Goal: Information Seeking & Learning: Learn about a topic

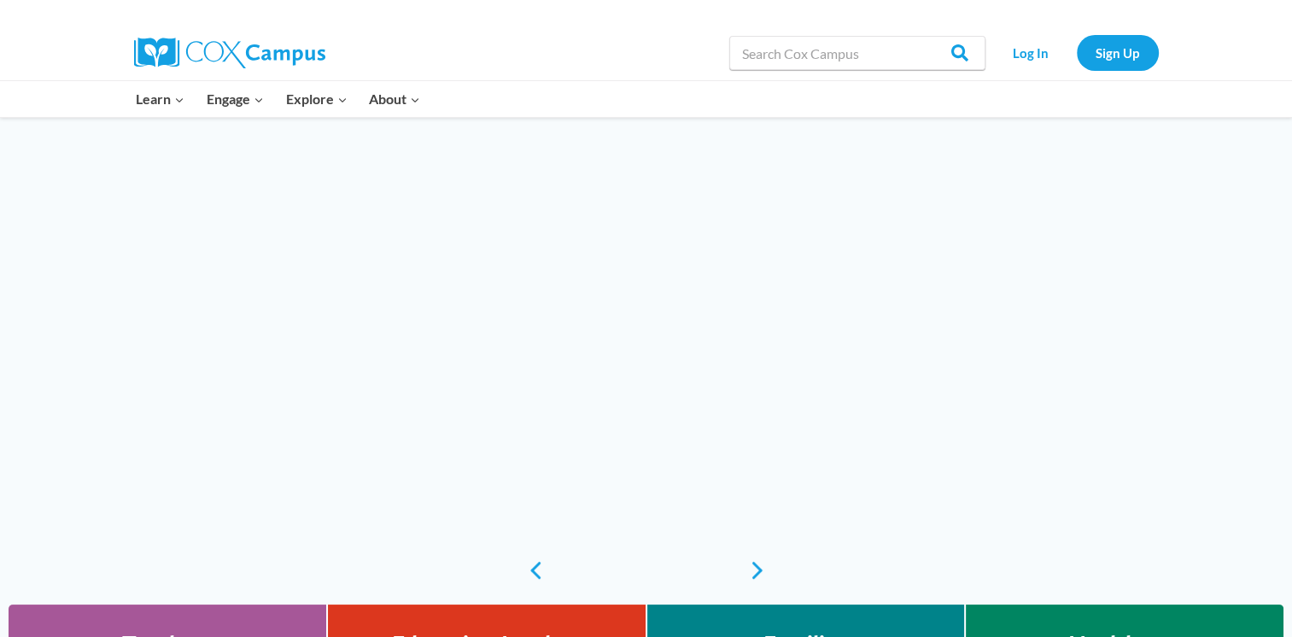
click at [1032, 47] on link "Log In" at bounding box center [1031, 52] width 74 height 35
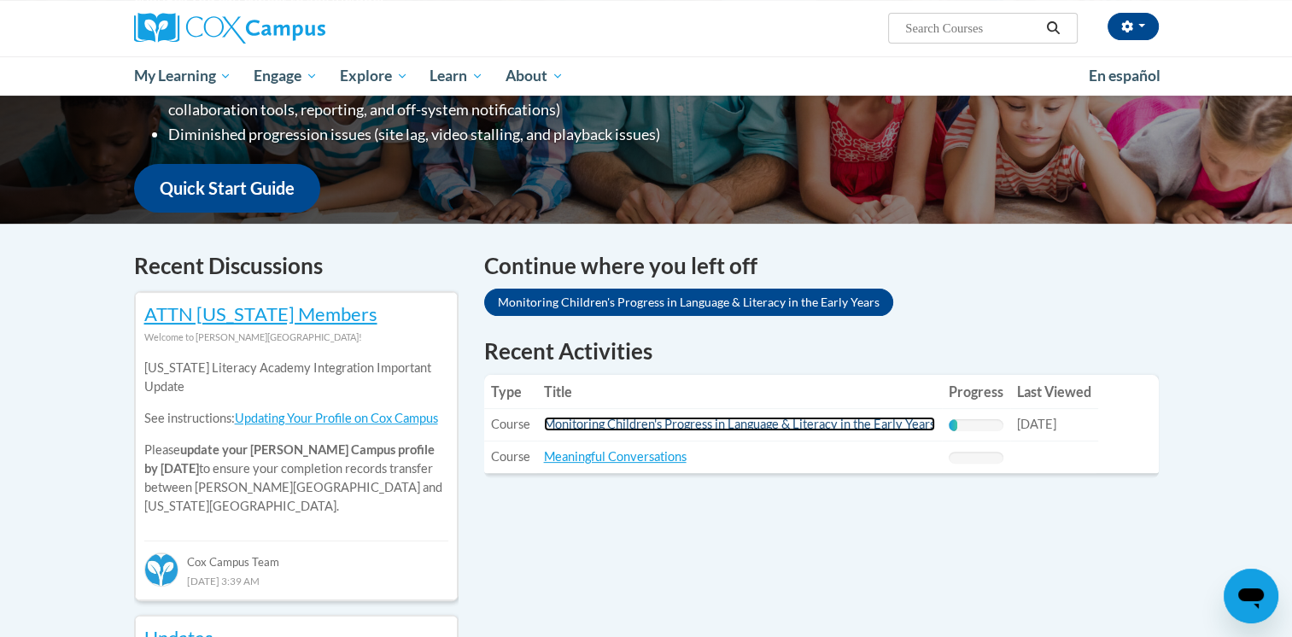
click at [856, 425] on link "Monitoring Children's Progress in Language & Literacy in the Early Years" at bounding box center [739, 424] width 391 height 15
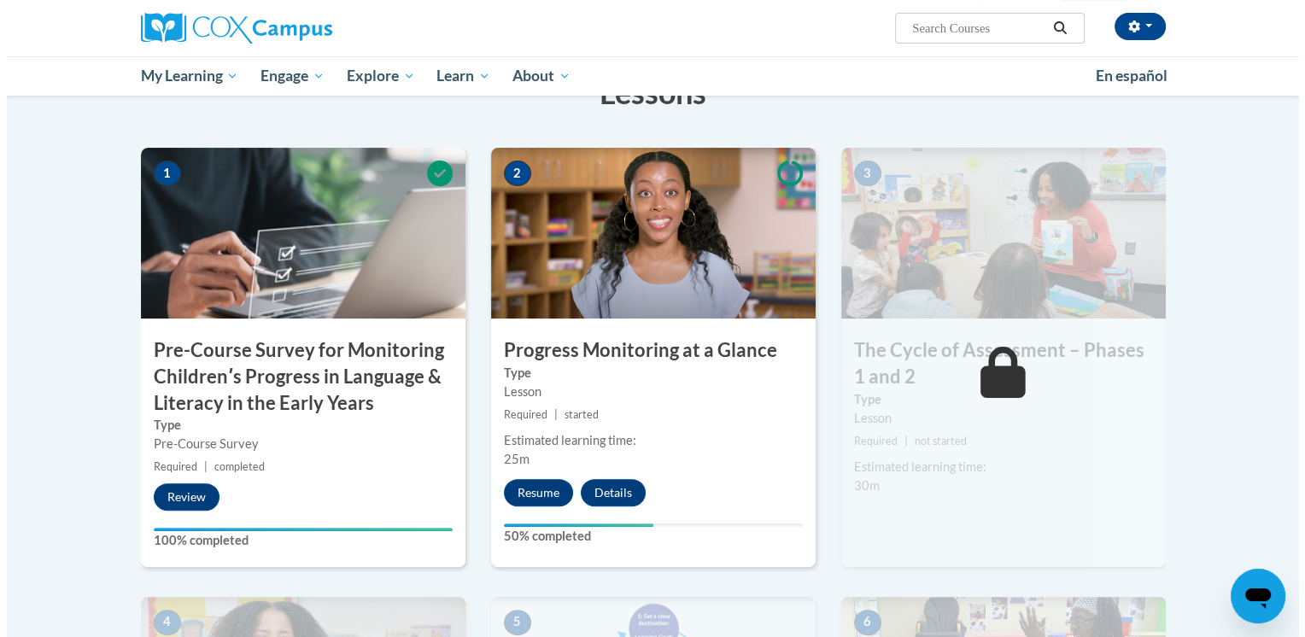
scroll to position [338, 0]
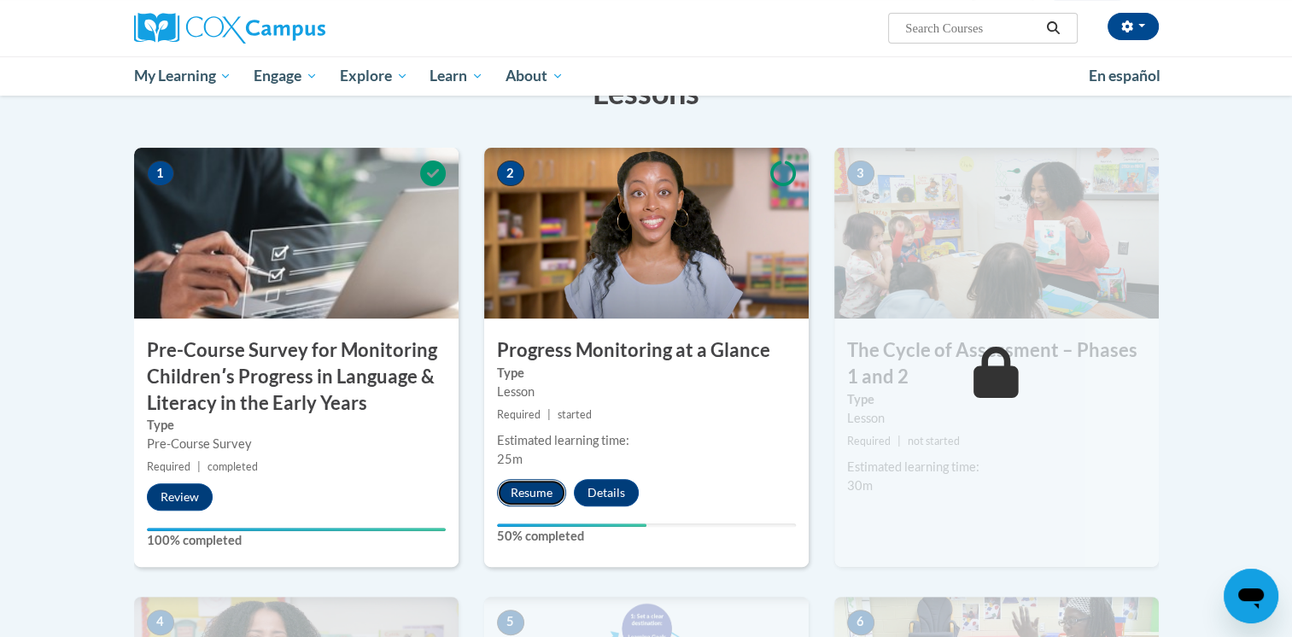
click at [537, 494] on button "Resume" at bounding box center [531, 492] width 69 height 27
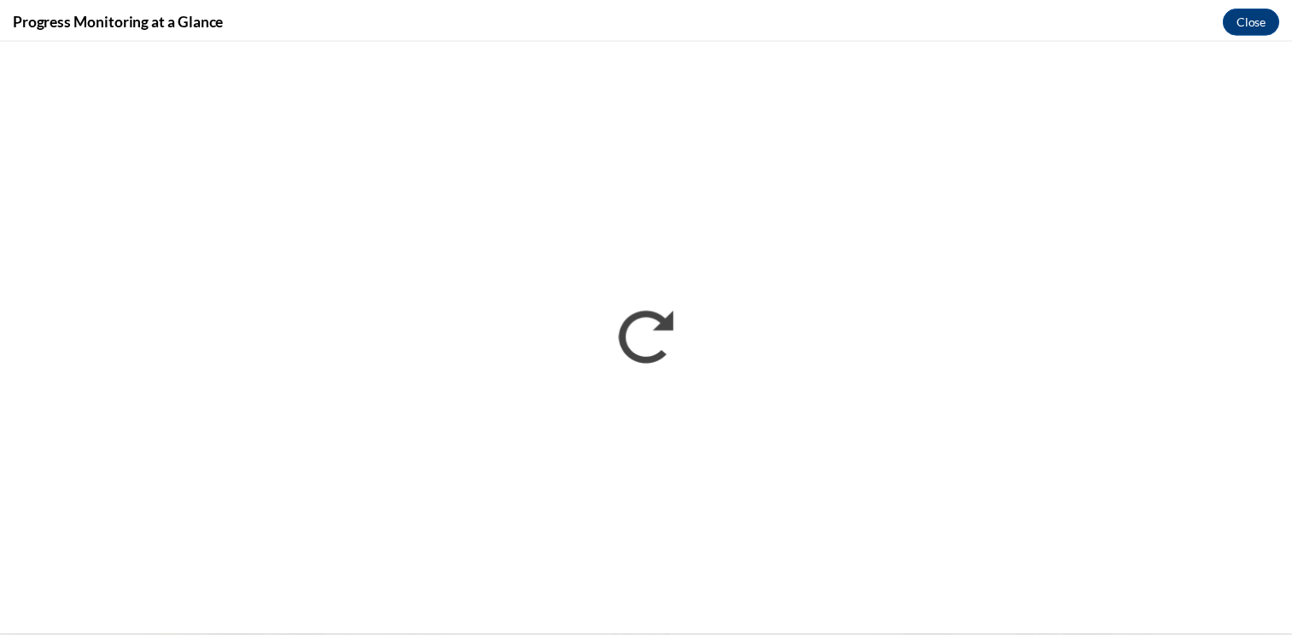
scroll to position [0, 0]
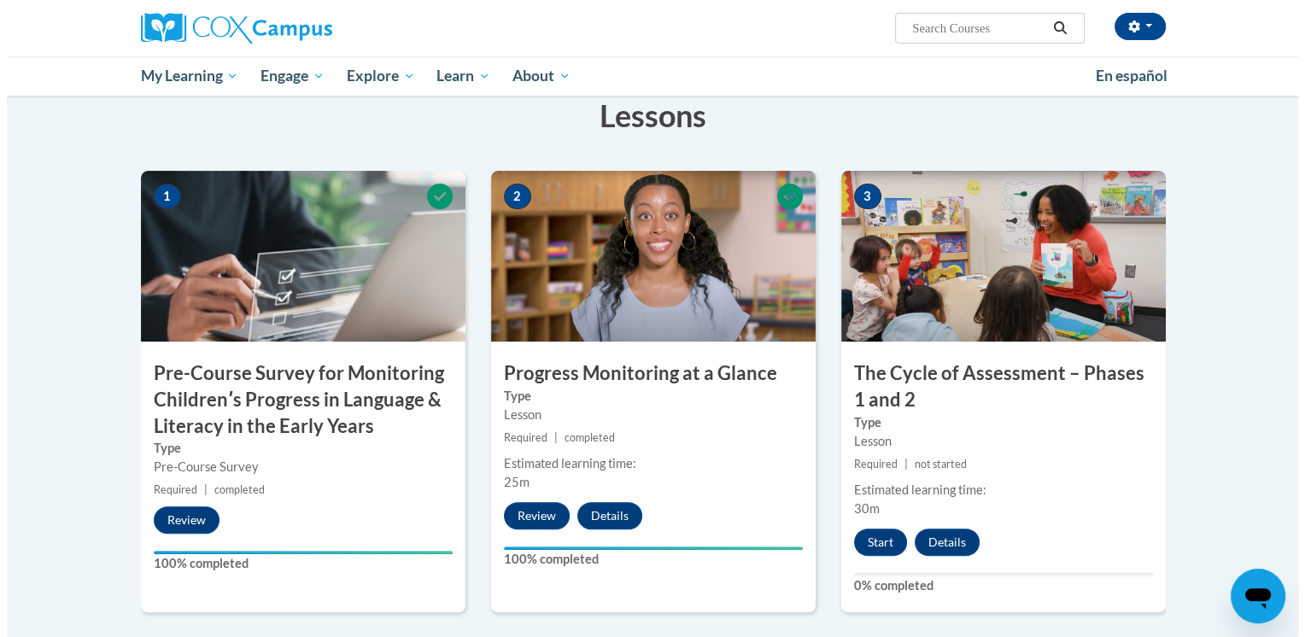
scroll to position [349, 0]
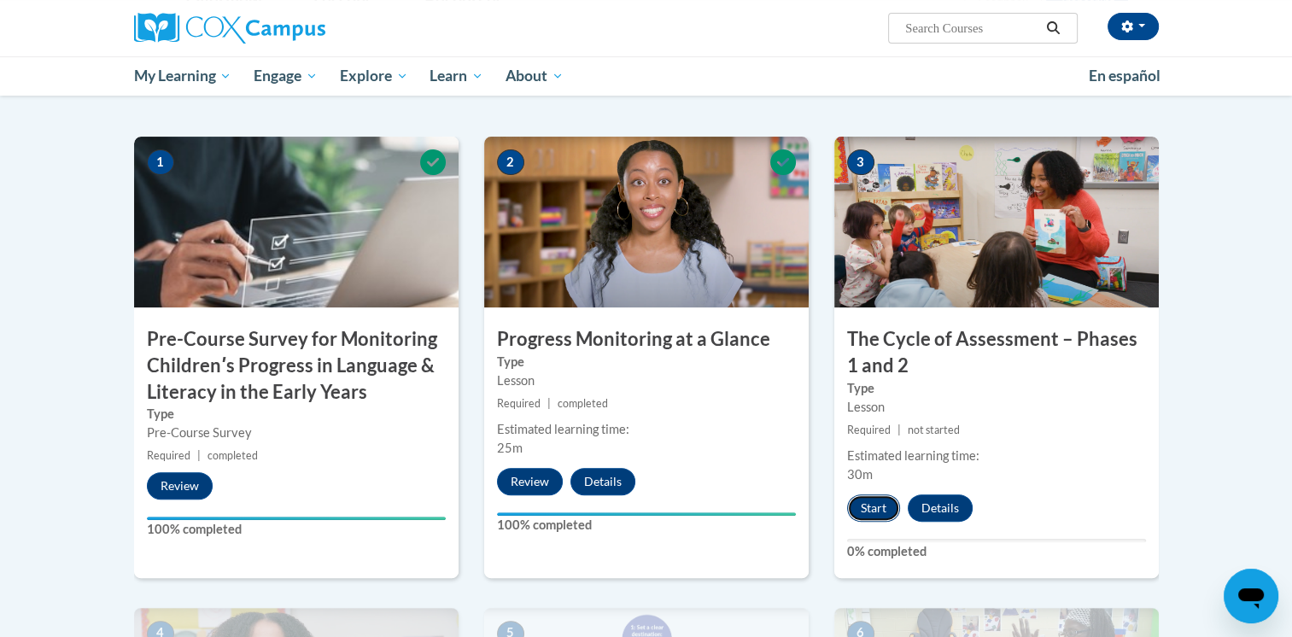
click at [865, 503] on button "Start" at bounding box center [873, 507] width 53 height 27
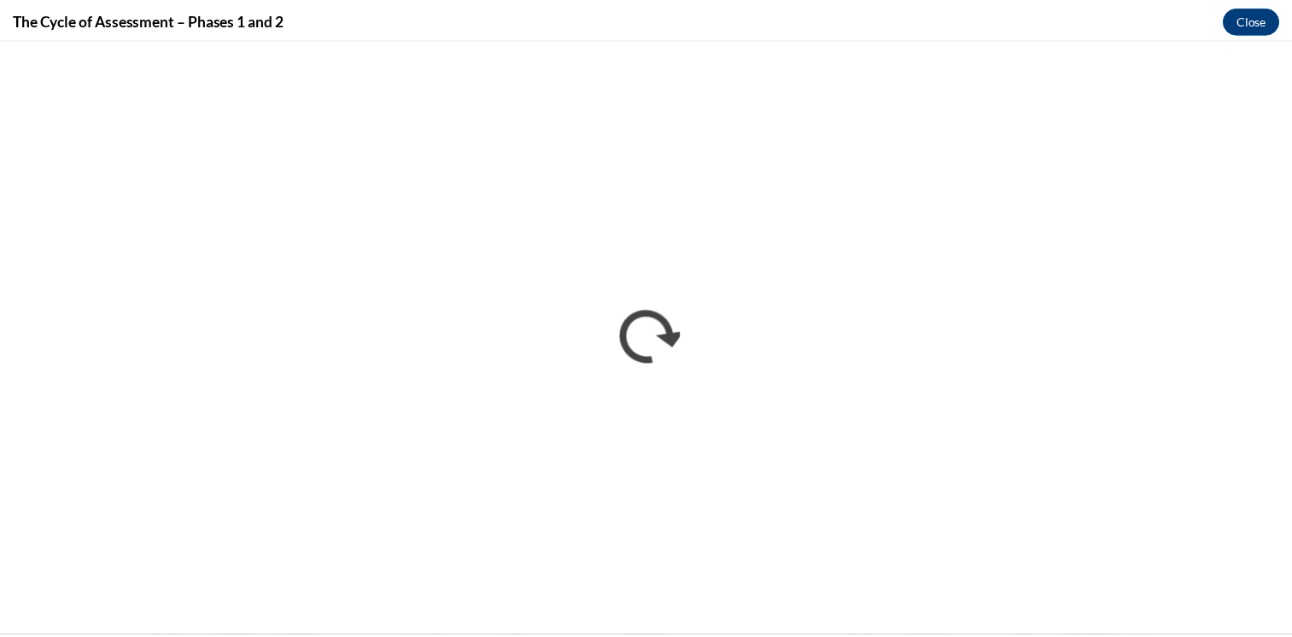
scroll to position [0, 0]
click at [1264, 13] on button "Close" at bounding box center [1263, 18] width 57 height 27
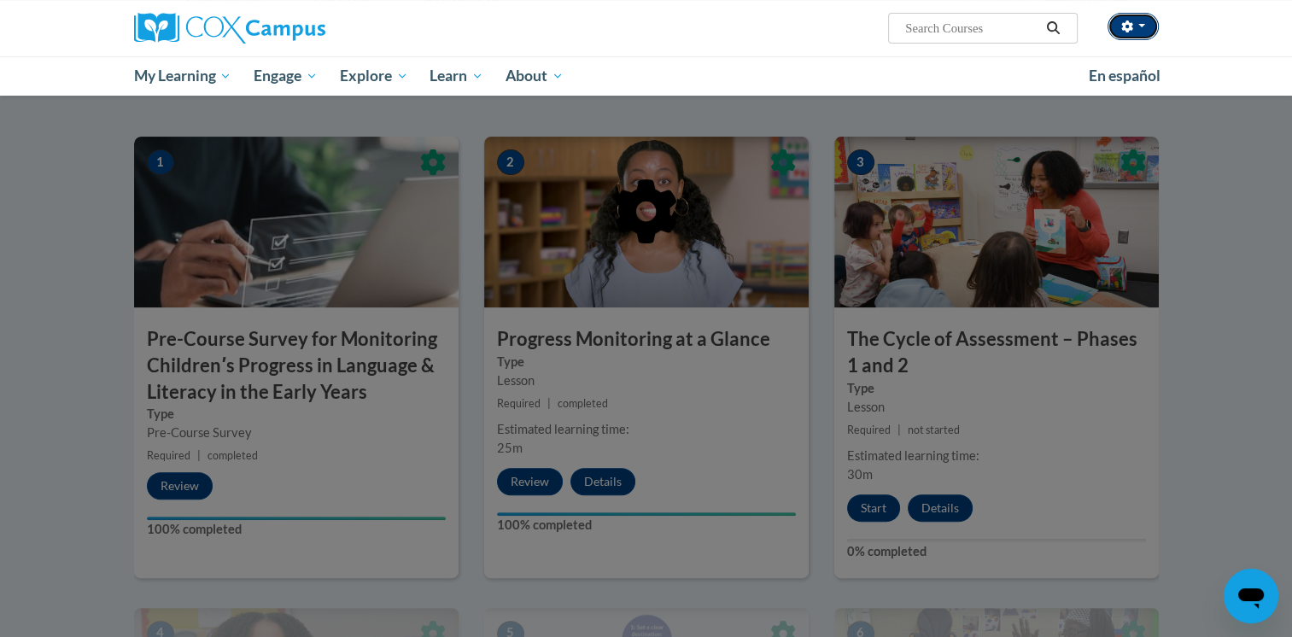
click at [1130, 26] on icon "button" at bounding box center [1126, 26] width 11 height 12
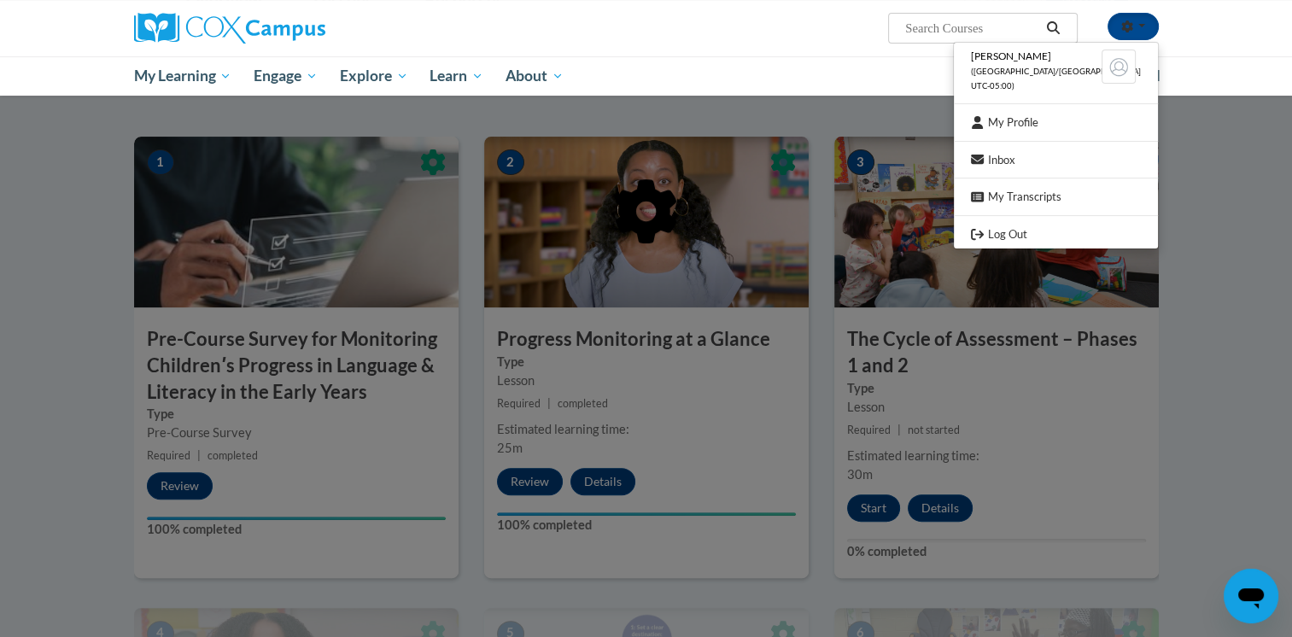
click at [1032, 232] on div at bounding box center [646, 299] width 1025 height 325
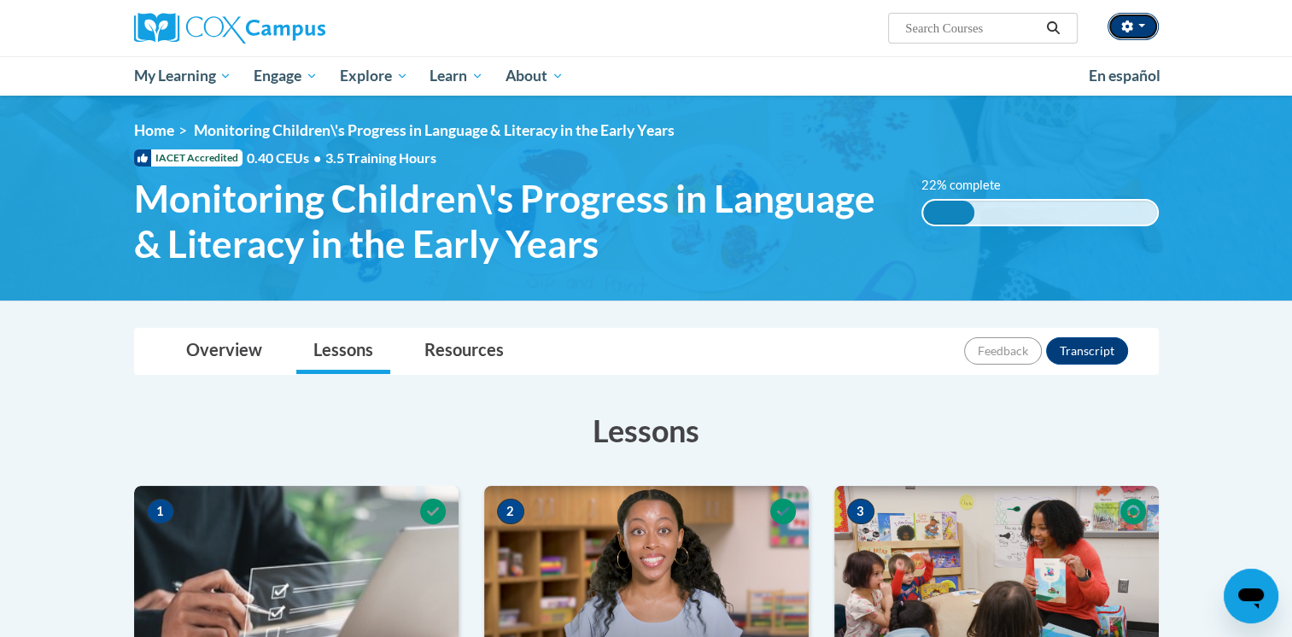
click at [1135, 20] on button "button" at bounding box center [1133, 26] width 51 height 27
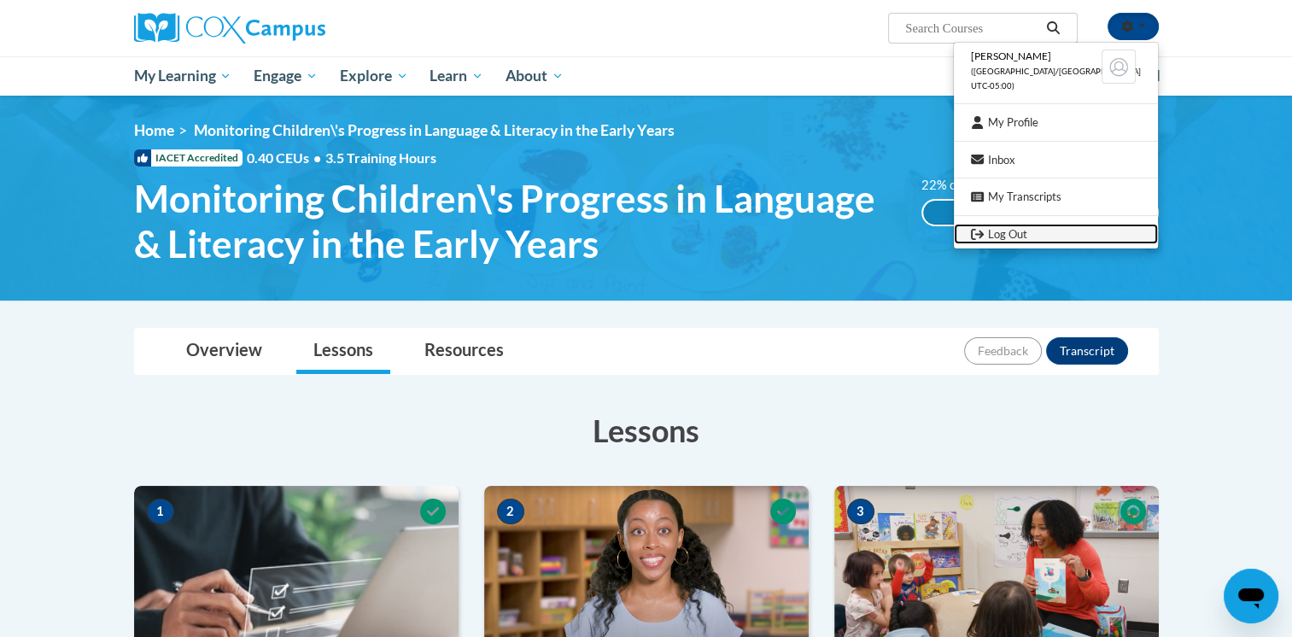
click at [1018, 235] on link "Log Out" at bounding box center [1056, 234] width 204 height 21
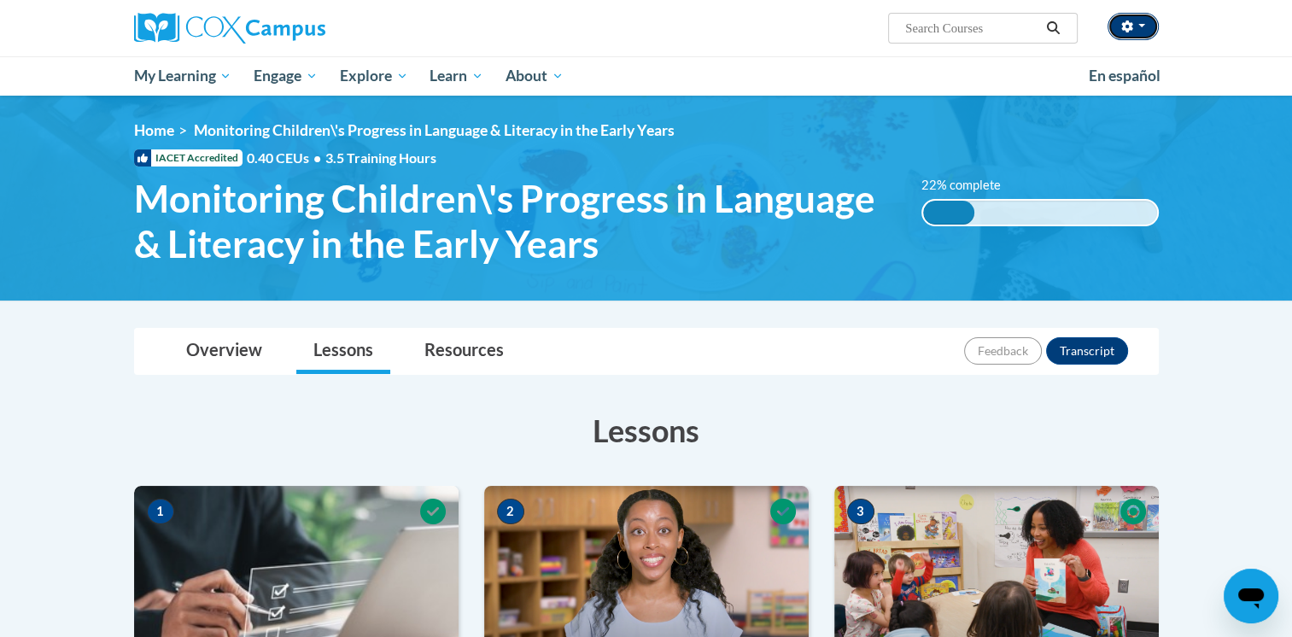
click at [1123, 28] on icon "button" at bounding box center [1126, 26] width 11 height 12
